Goal: Information Seeking & Learning: Compare options

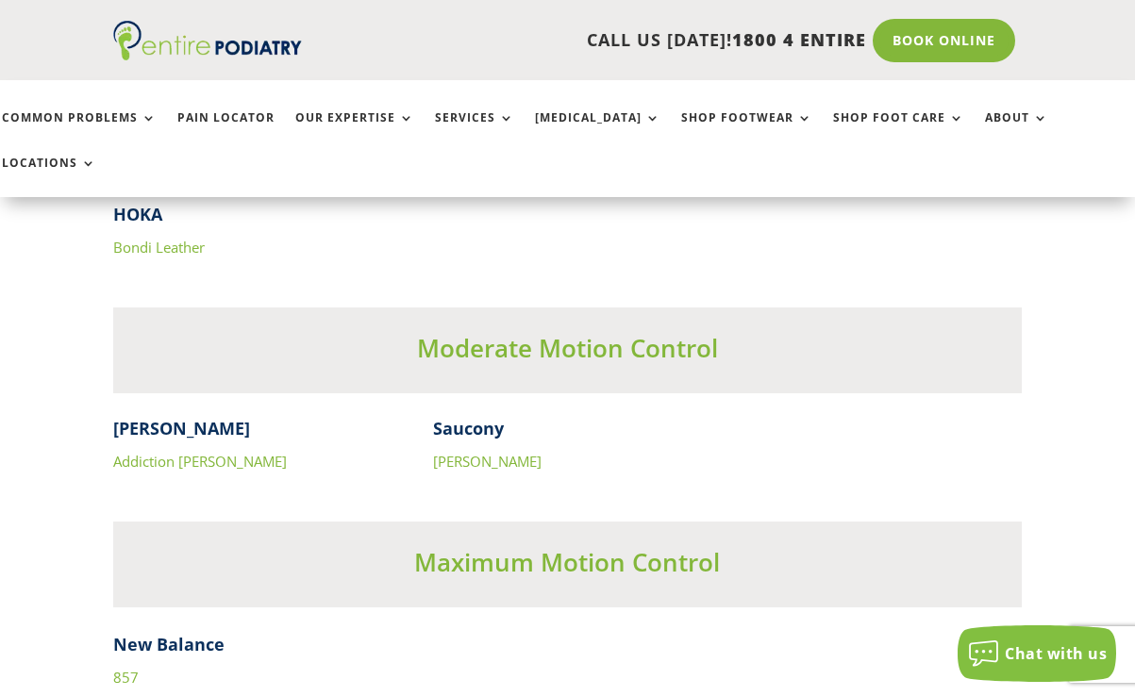
scroll to position [5793, 0]
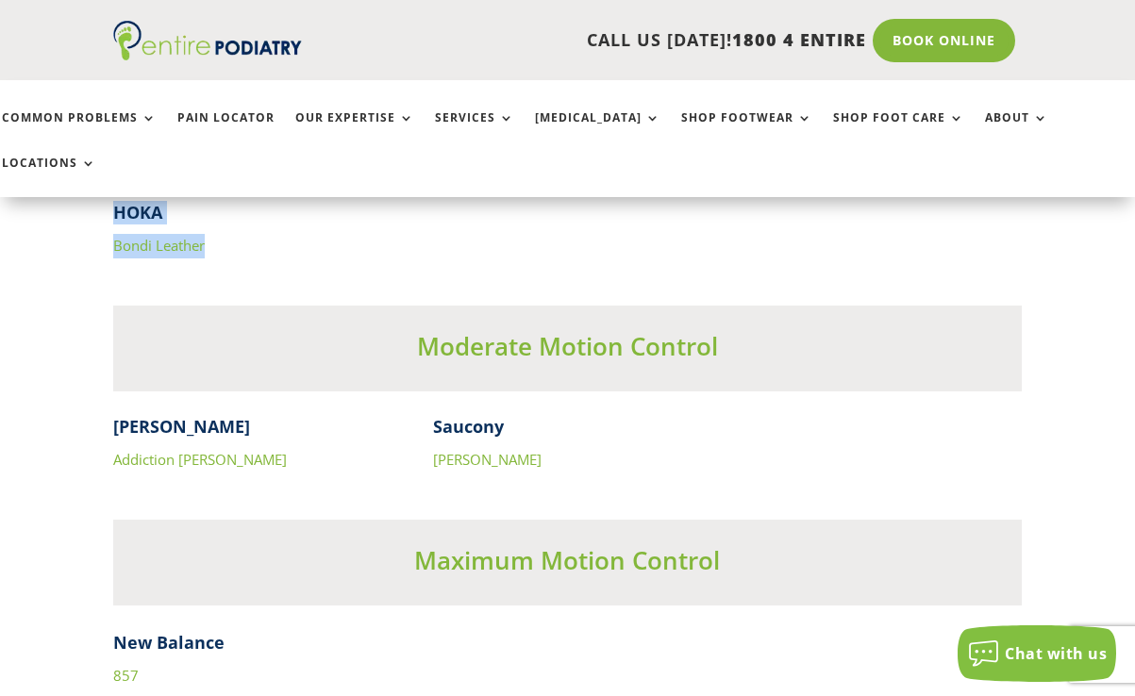
drag, startPoint x: 113, startPoint y: 166, endPoint x: 211, endPoint y: 200, distance: 103.8
click at [211, 201] on div "HOKA Bondi Leather" at bounding box center [566, 230] width 907 height 58
copy div "HOKA Bondi Leather"
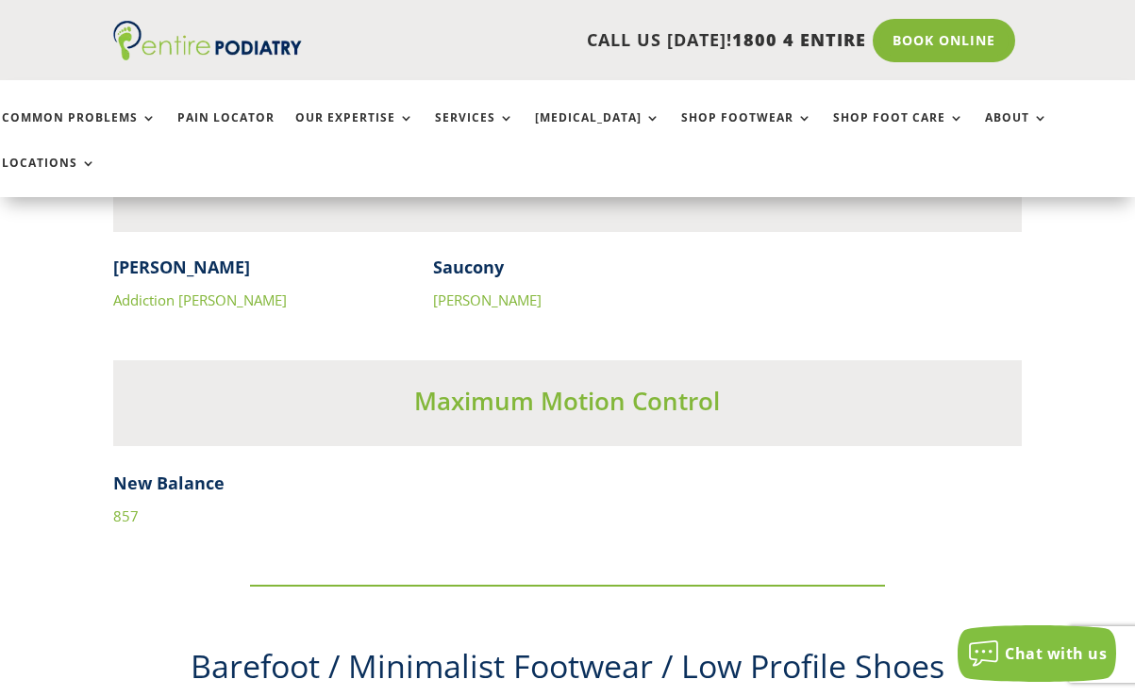
scroll to position [5954, 0]
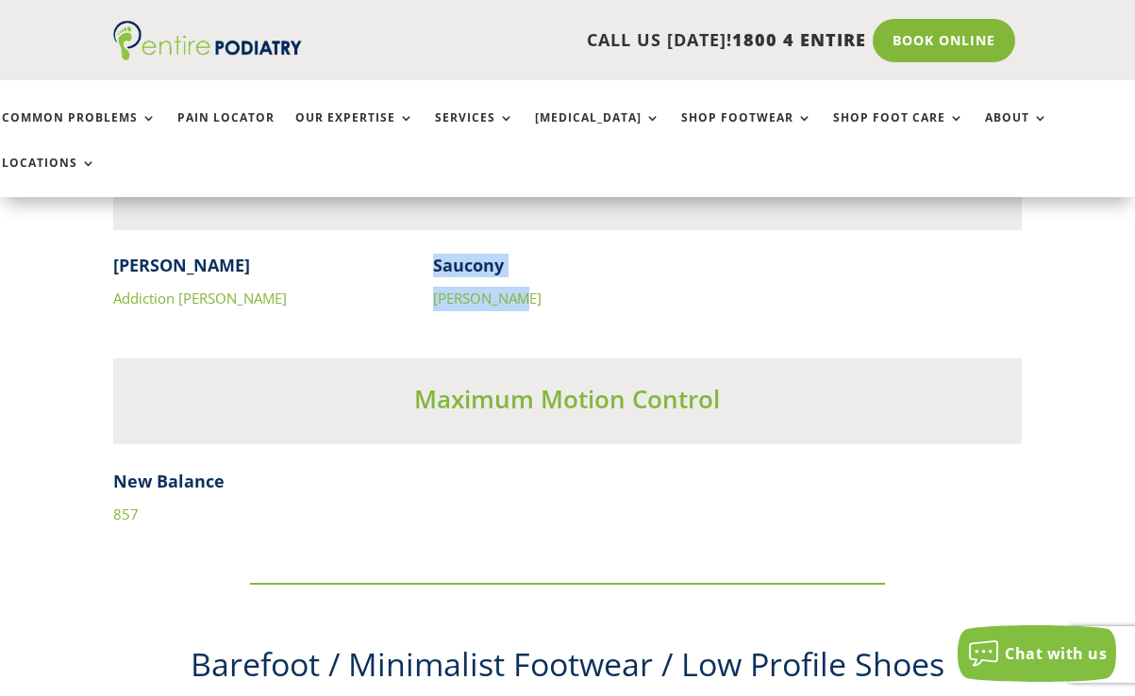
drag, startPoint x: 435, startPoint y: 219, endPoint x: 523, endPoint y: 250, distance: 93.1
click at [523, 254] on div "Saucony Omni Walker" at bounding box center [568, 283] width 270 height 58
copy div "Saucony Omni Walker"
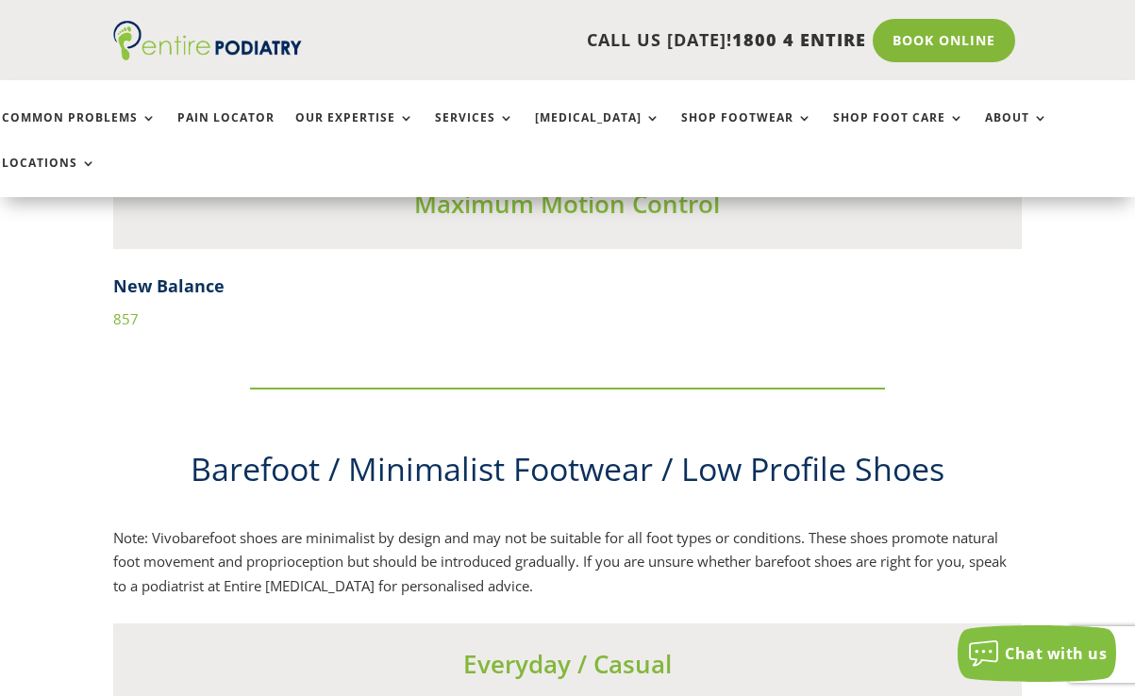
scroll to position [6152, 0]
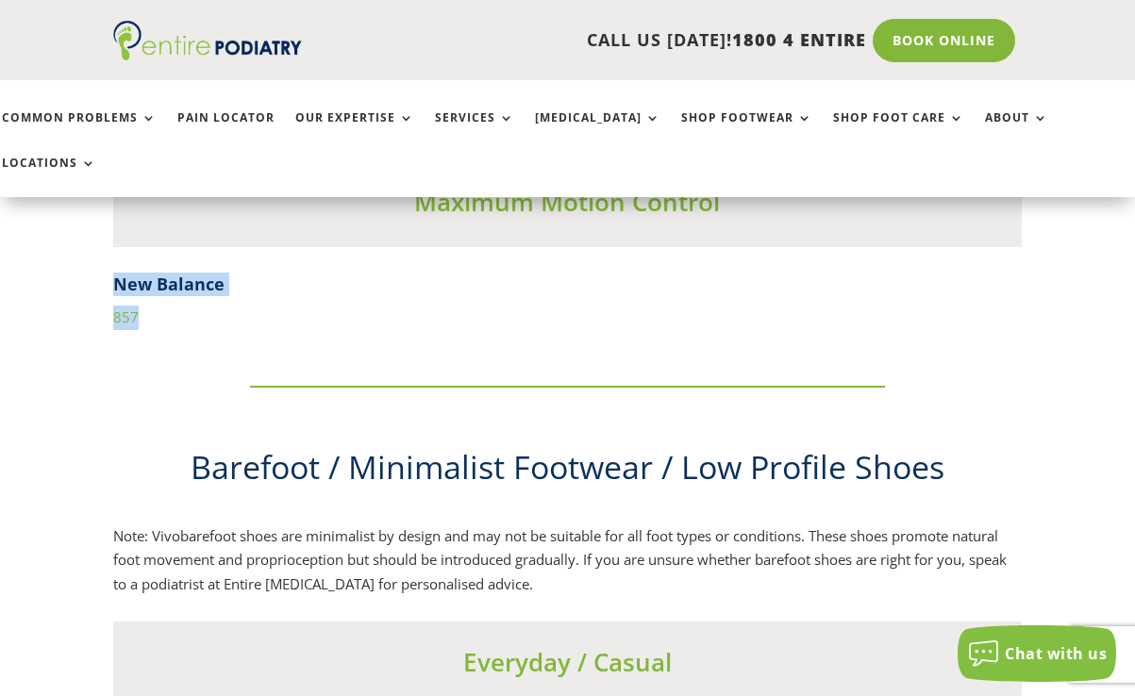
drag, startPoint x: 115, startPoint y: 238, endPoint x: 154, endPoint y: 268, distance: 49.1
click at [154, 273] on div "New Balance 857" at bounding box center [566, 302] width 907 height 58
copy div "New Balance 857"
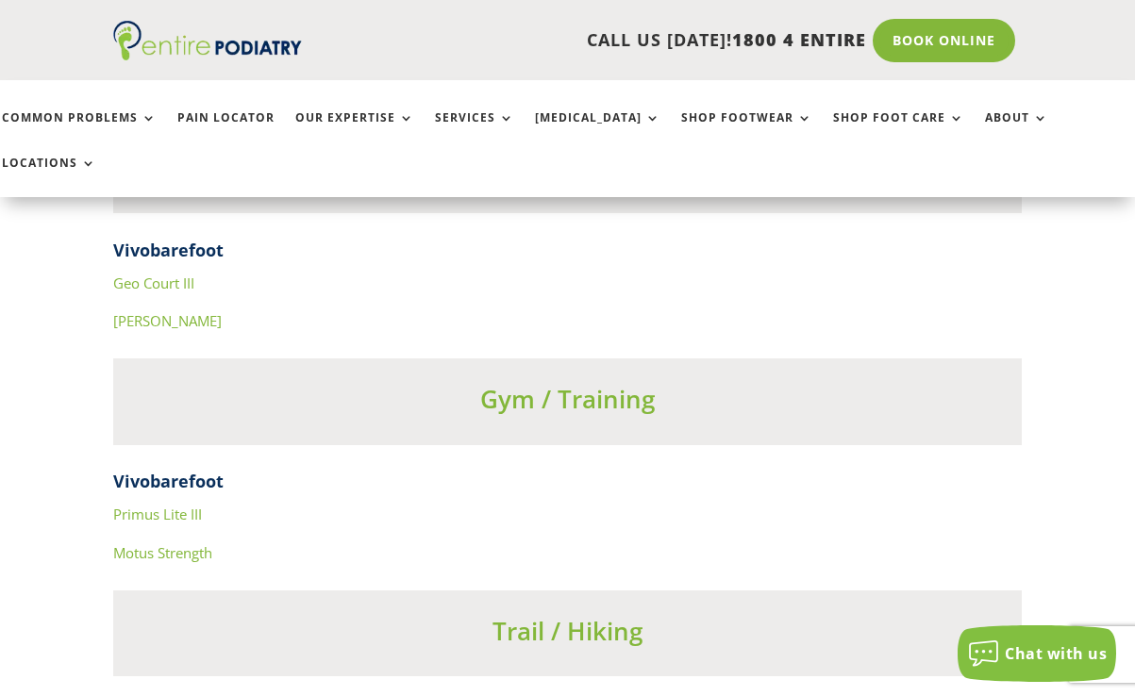
scroll to position [6595, 0]
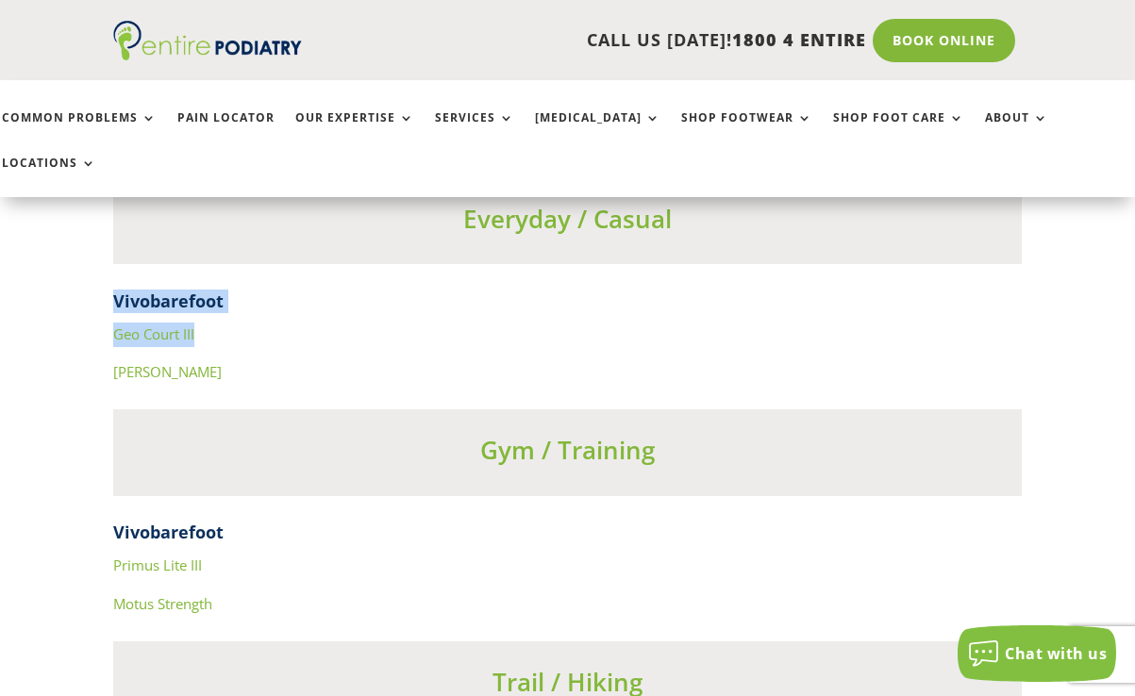
drag, startPoint x: 116, startPoint y: 252, endPoint x: 201, endPoint y: 282, distance: 90.1
click at [201, 290] on div "Vivobarefoot Geo Court III Ra IV" at bounding box center [566, 337] width 907 height 95
copy div "Vivobarefoot Geo Court III"
click at [71, 210] on div "Podiatrist recommended shoes for your foot type 1. Normal Feet Your feet ideall…" at bounding box center [567, 618] width 1135 height 13362
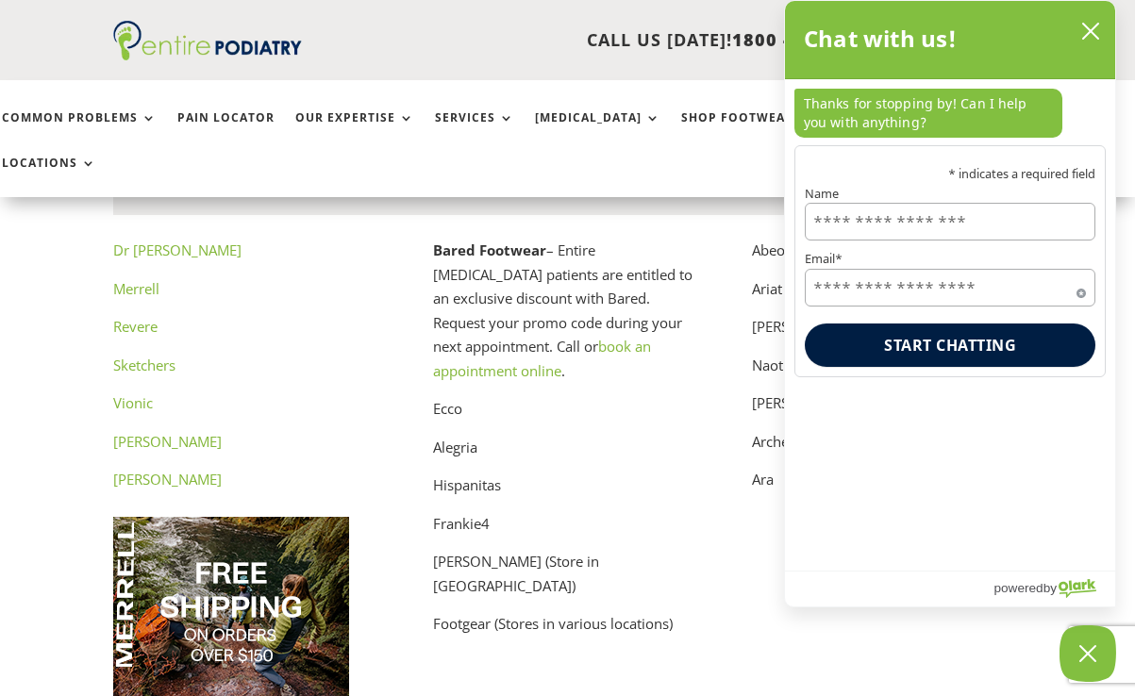
scroll to position [9433, 0]
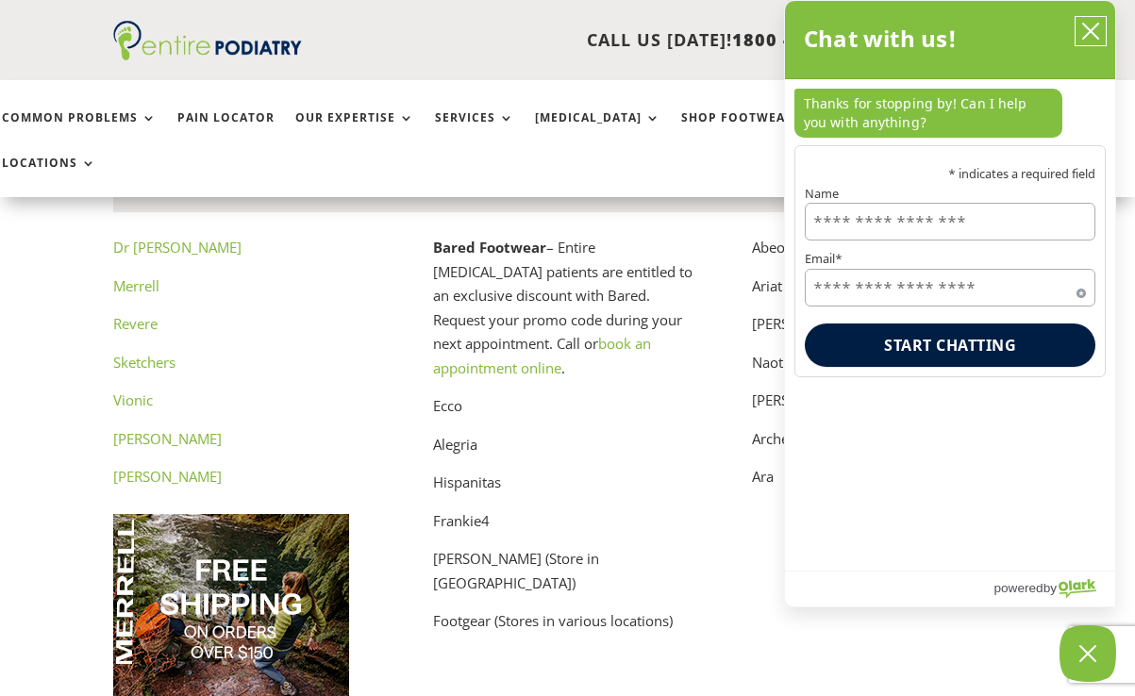
click at [1095, 30] on icon "close chatbox" at bounding box center [1090, 31] width 19 height 19
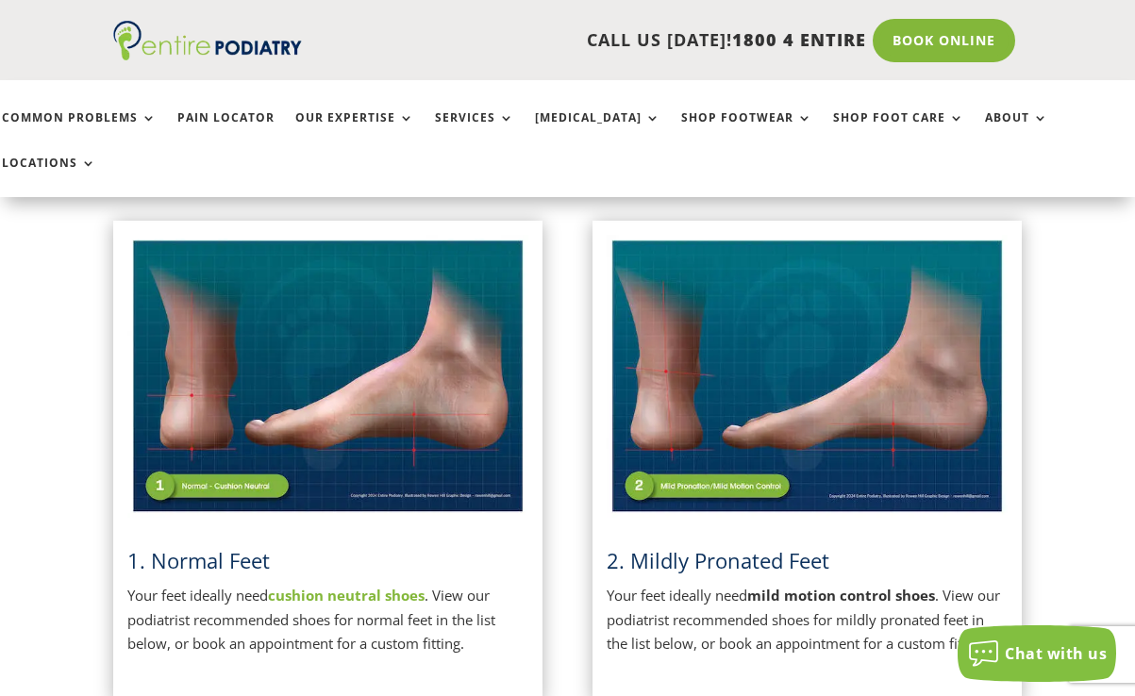
scroll to position [410, 0]
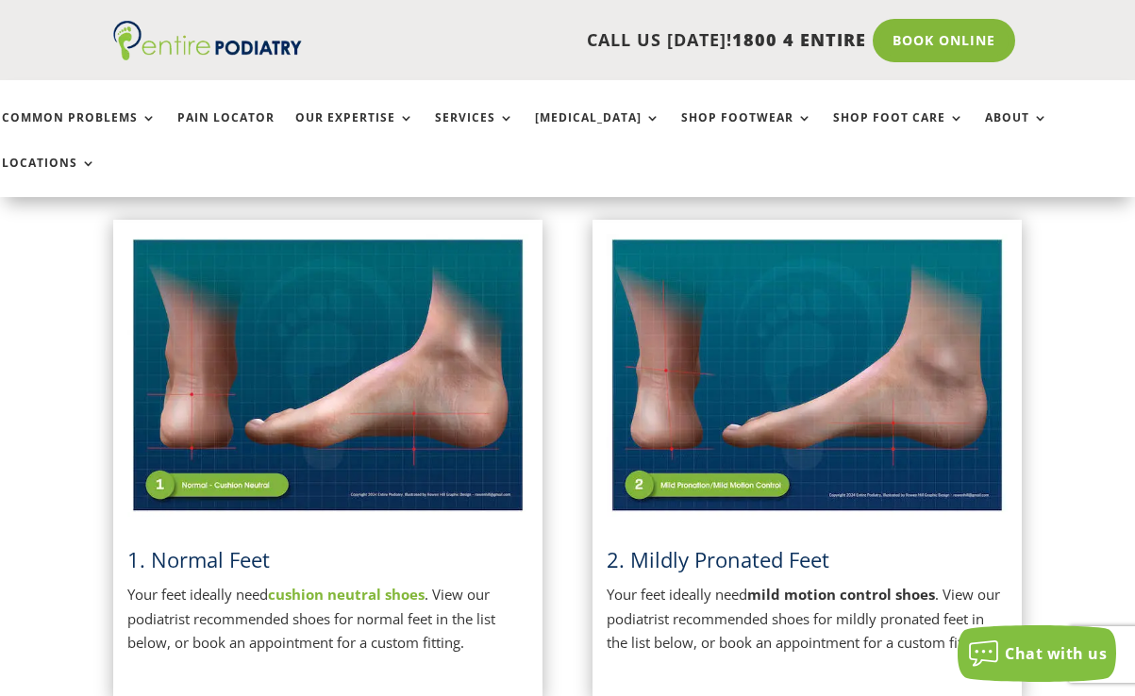
click at [263, 276] on img at bounding box center [327, 375] width 401 height 282
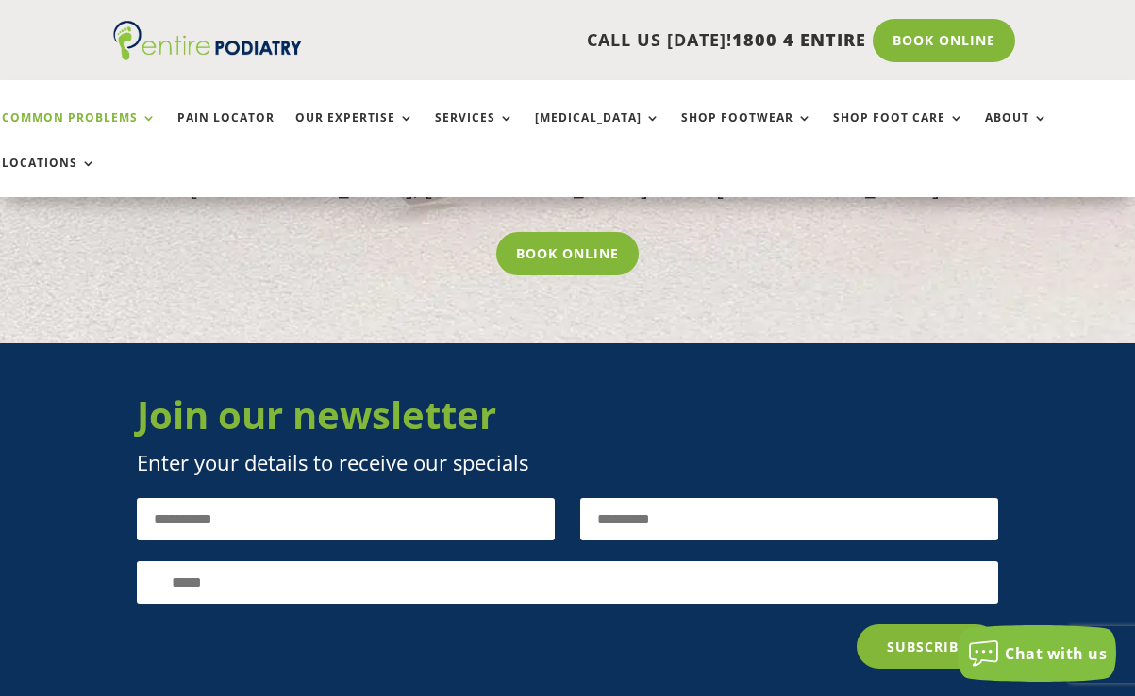
scroll to position [3893, 0]
